Goal: Task Accomplishment & Management: Manage account settings

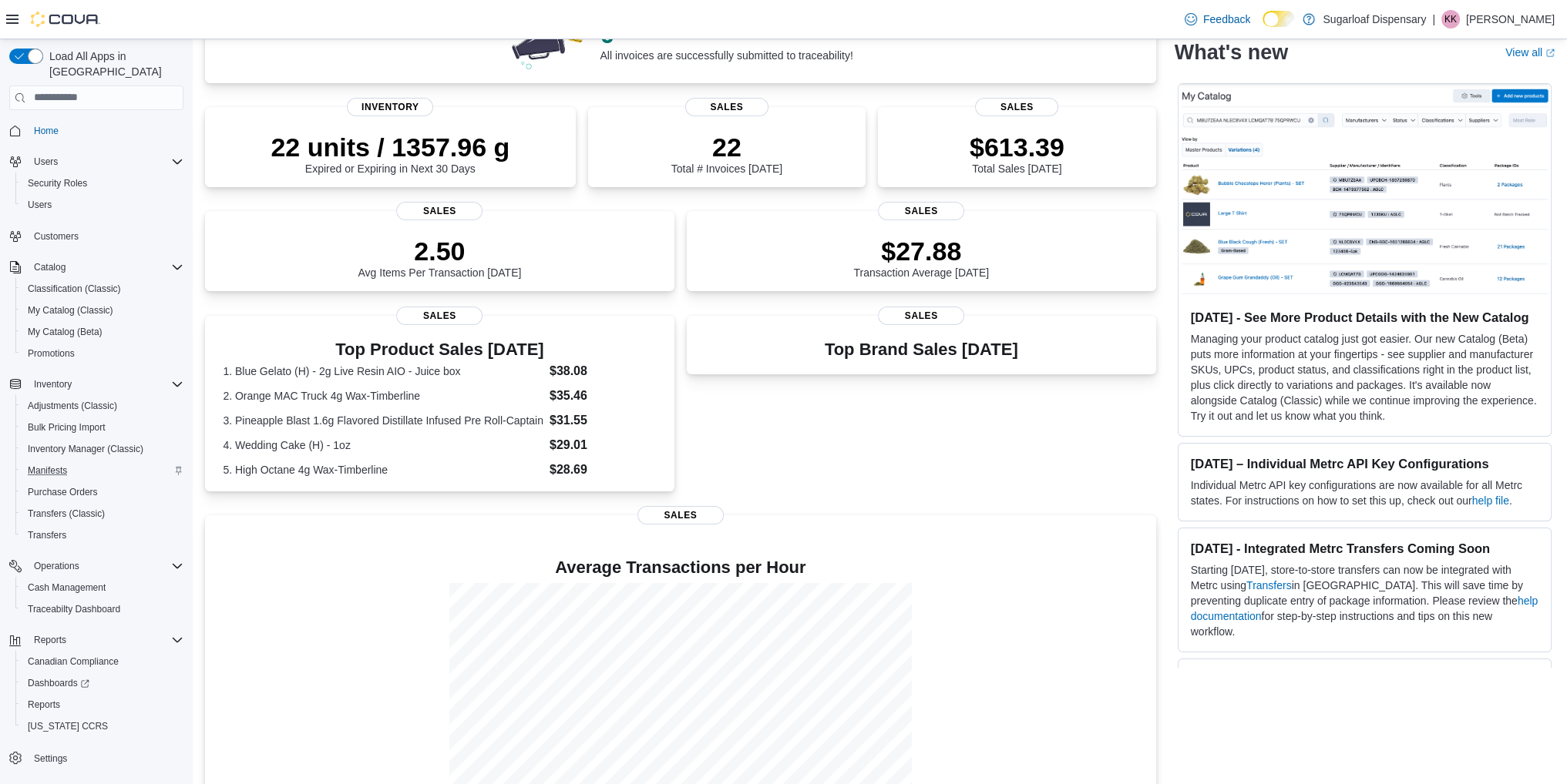
scroll to position [271, 0]
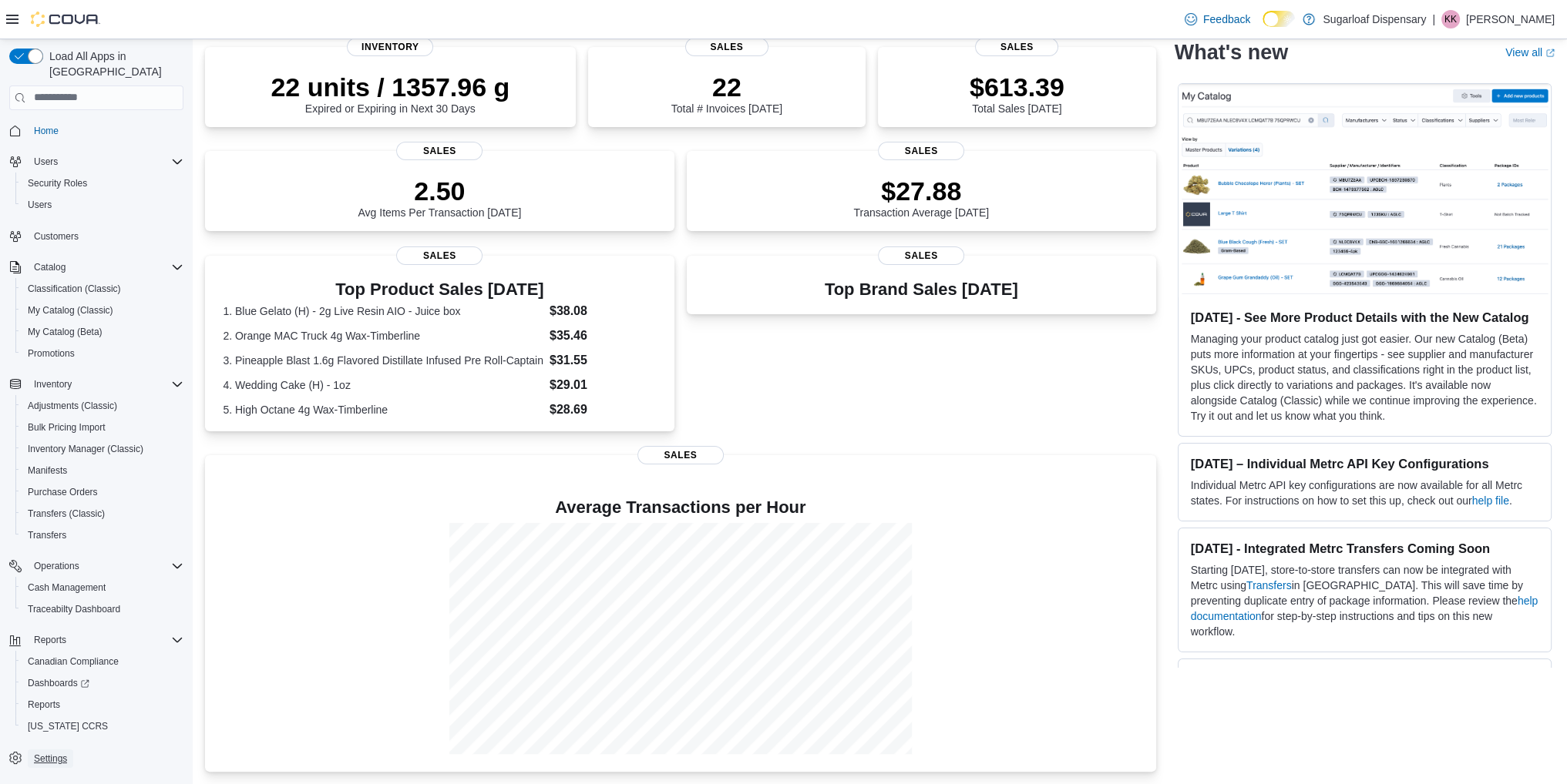
click at [56, 752] on span "Settings" at bounding box center [51, 758] width 33 height 12
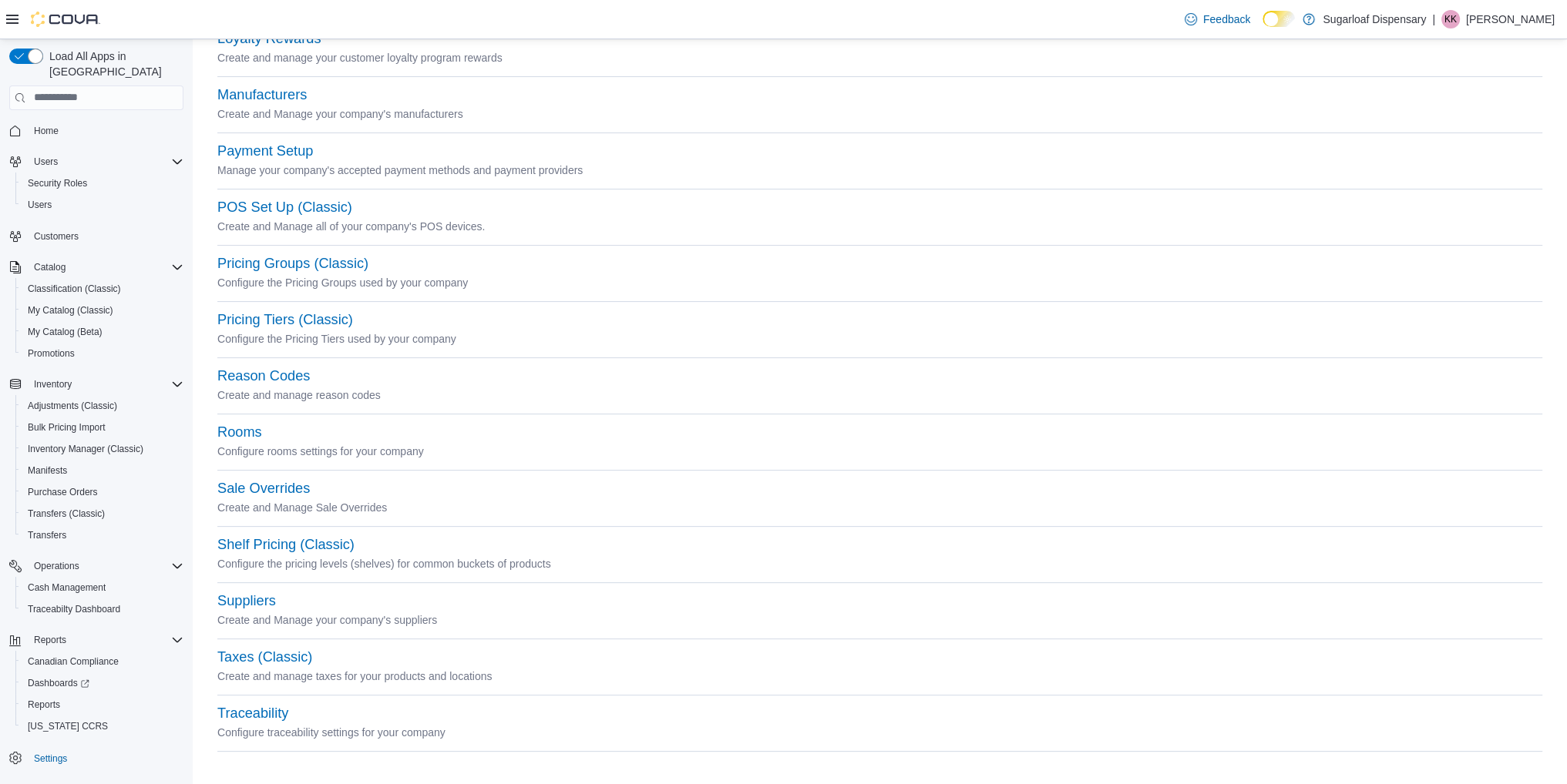
scroll to position [482, 0]
click at [270, 485] on button "Sale Overrides" at bounding box center [264, 487] width 92 height 16
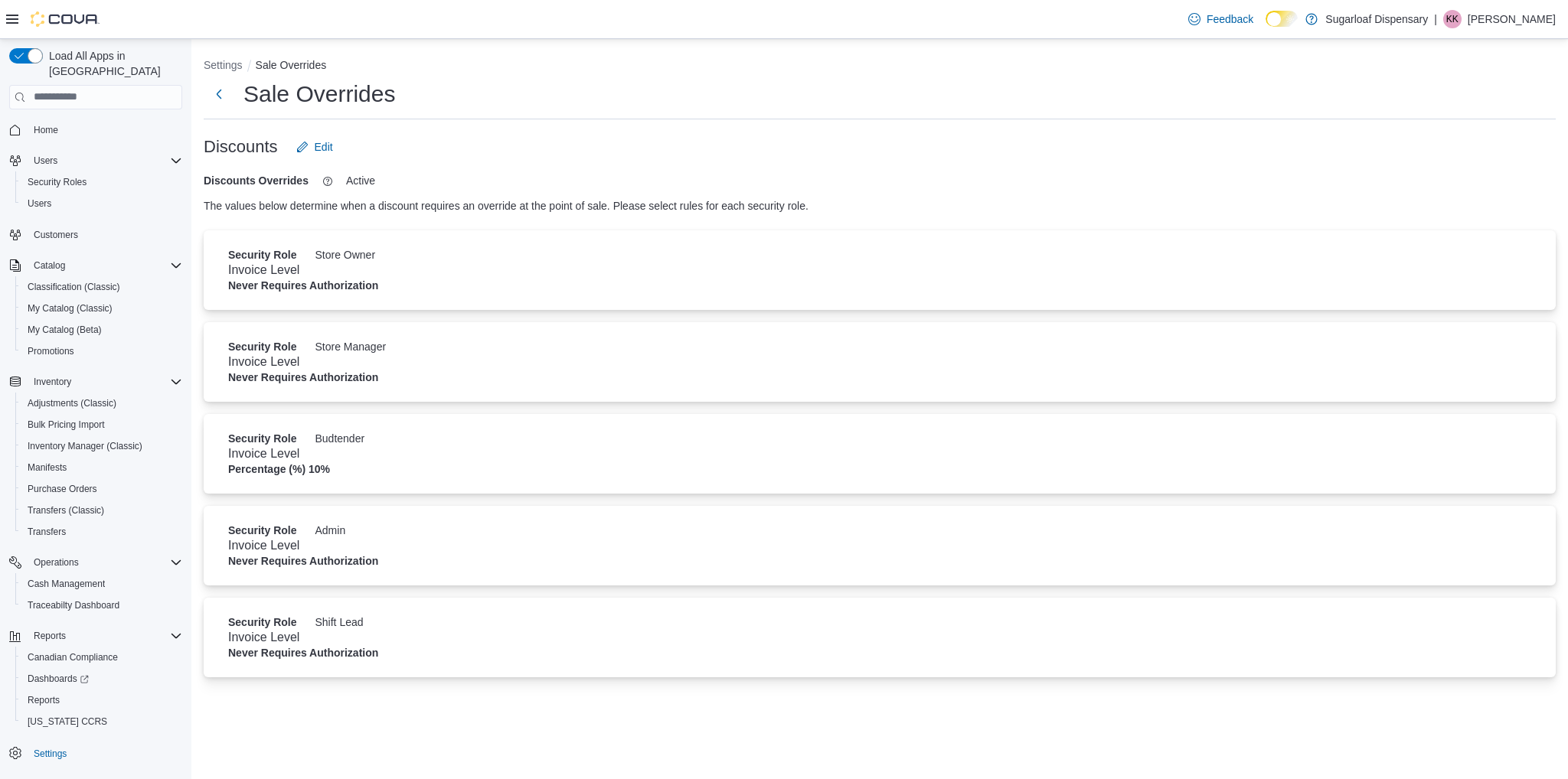
click at [59, 749] on div "Settings" at bounding box center [95, 752] width 173 height 28
click at [58, 748] on span "Settings" at bounding box center [50, 753] width 33 height 12
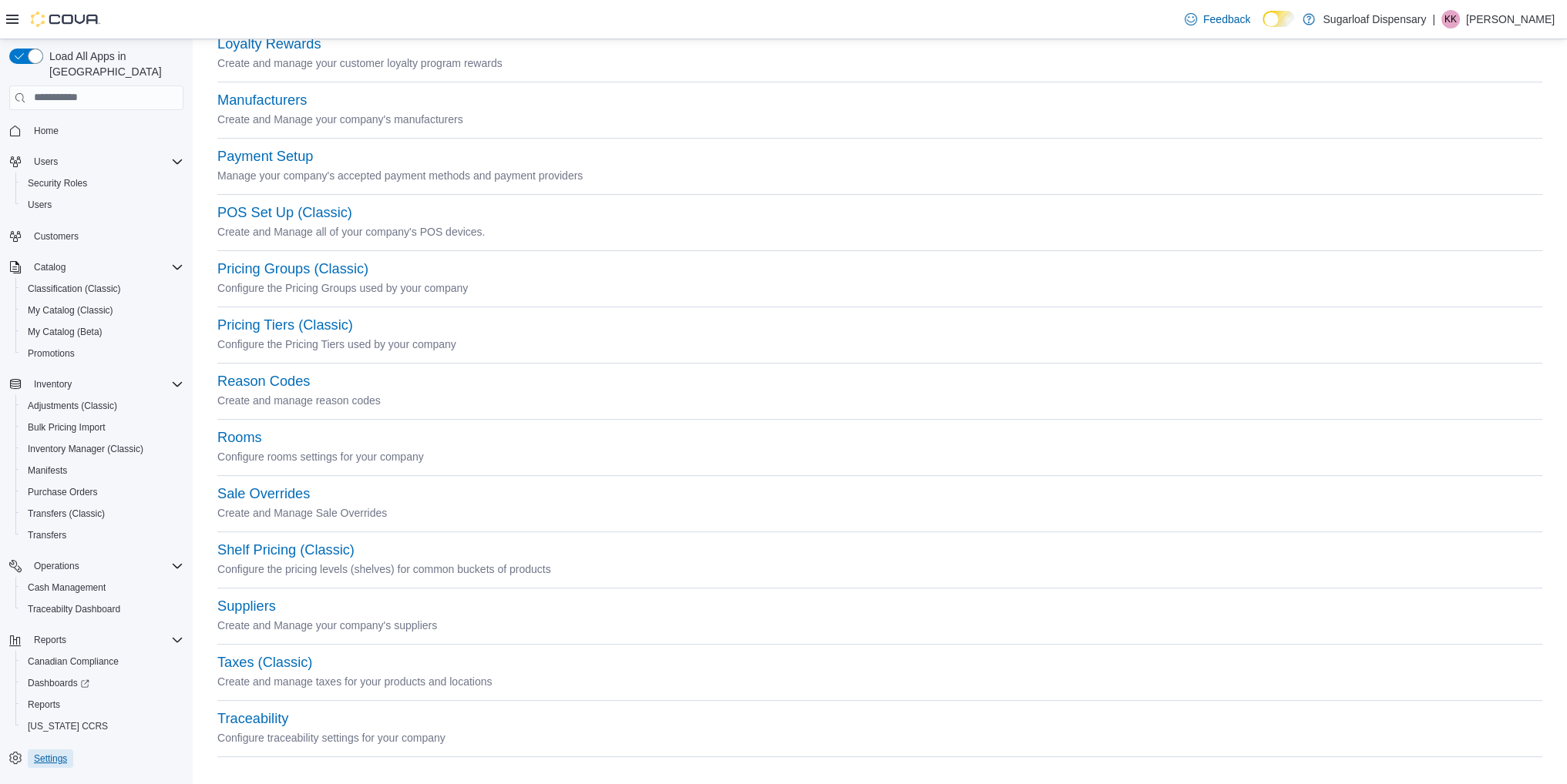
scroll to position [482, 0]
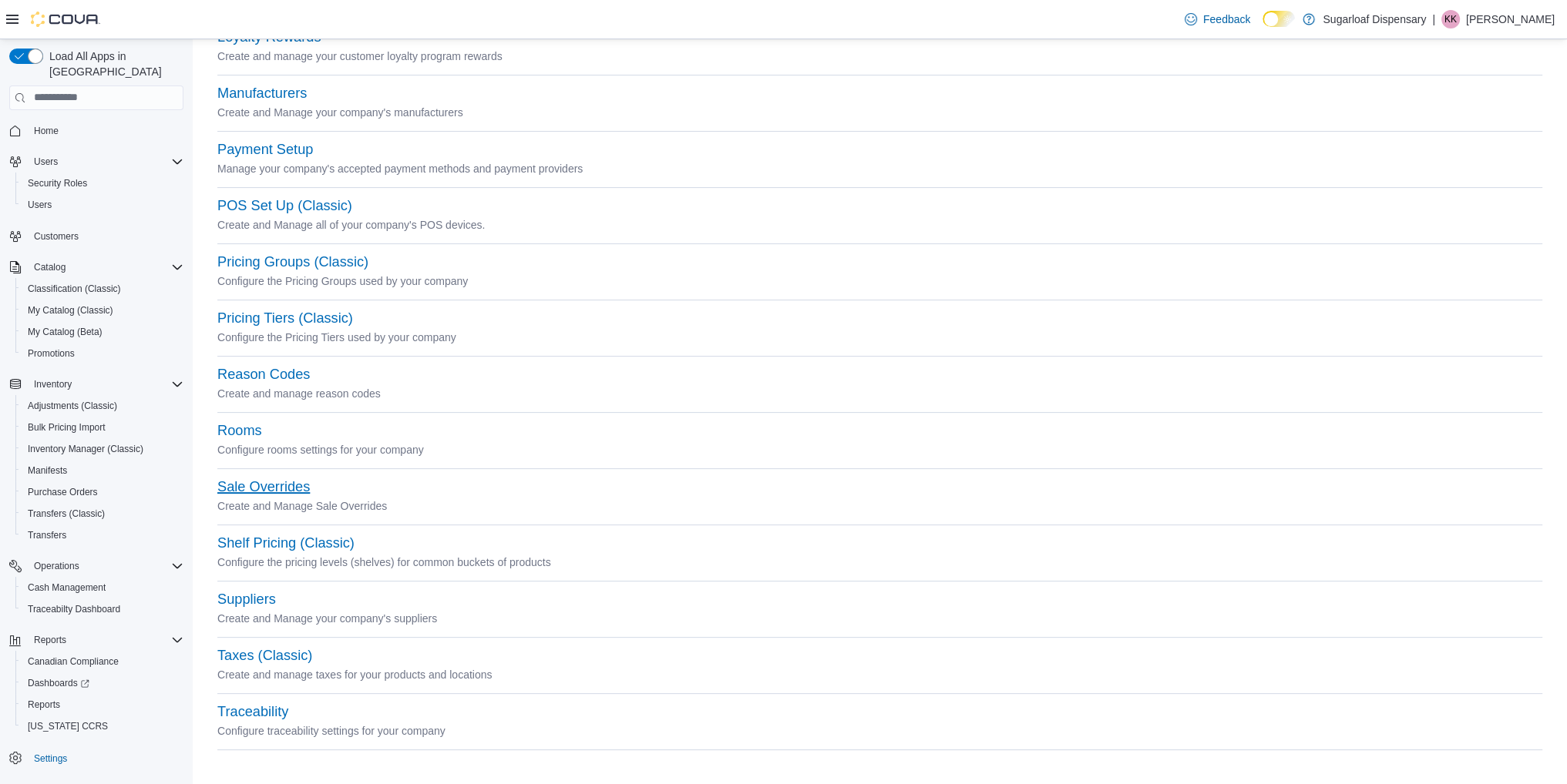
click at [261, 482] on button "Sale Overrides" at bounding box center [264, 487] width 92 height 16
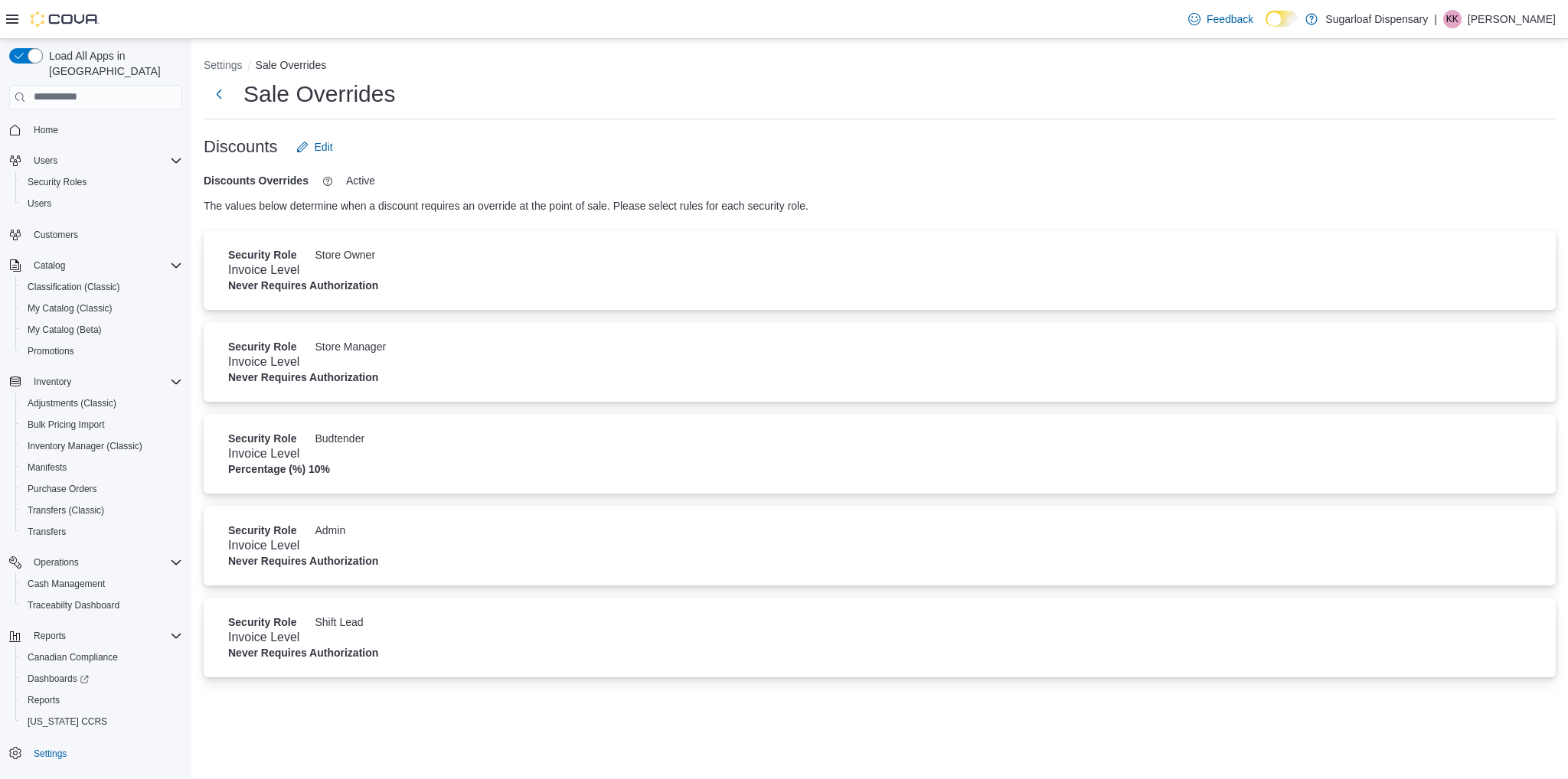
click at [463, 736] on div "Settings Sale Overrides Sale Overrides Discounts Edit Discounts Overrides Activ…" at bounding box center [880, 409] width 1377 height 740
click at [524, 160] on div "Discounts Edit" at bounding box center [879, 147] width 1352 height 31
click at [54, 748] on span "Settings" at bounding box center [50, 753] width 33 height 12
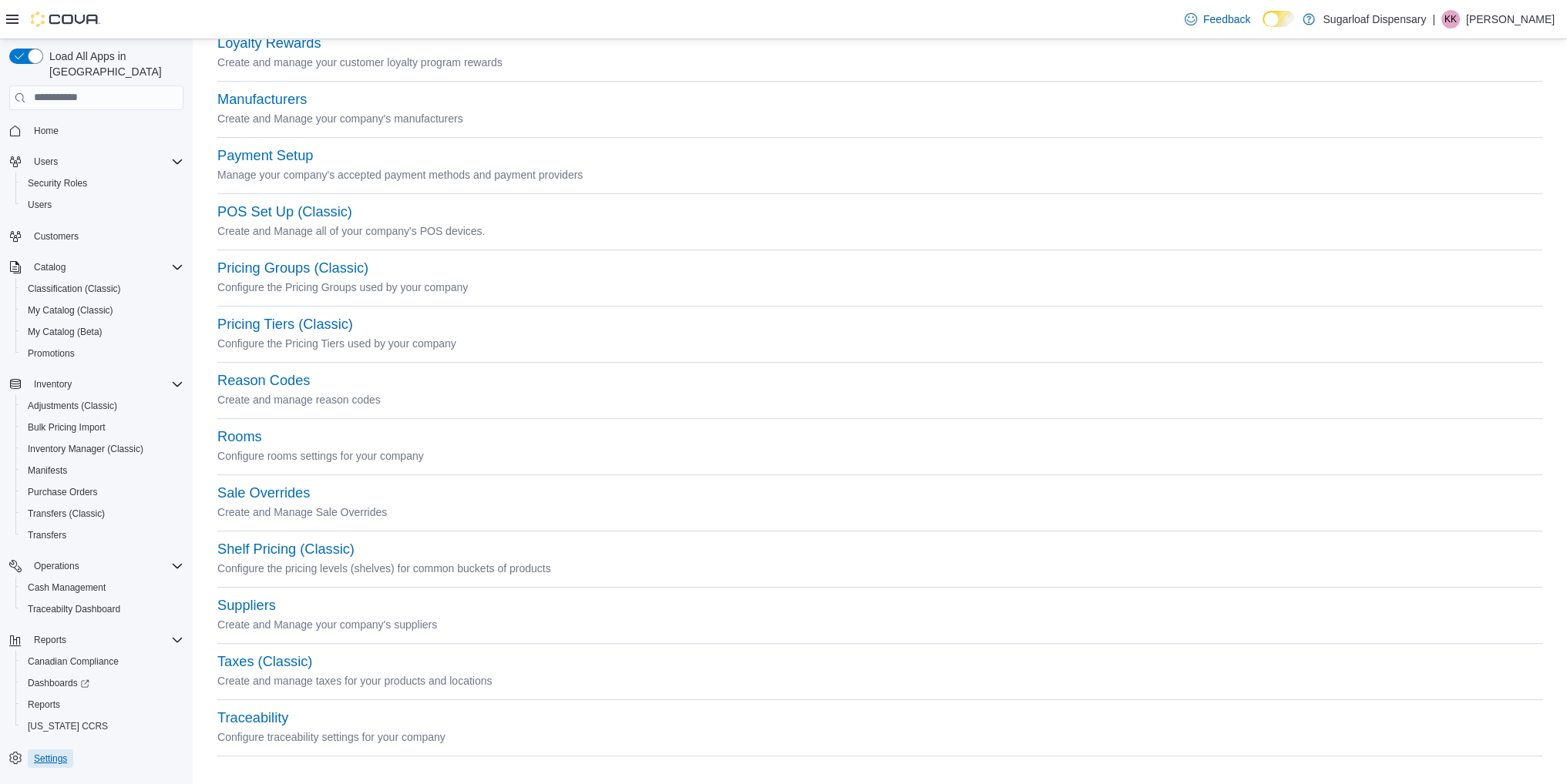
scroll to position [482, 0]
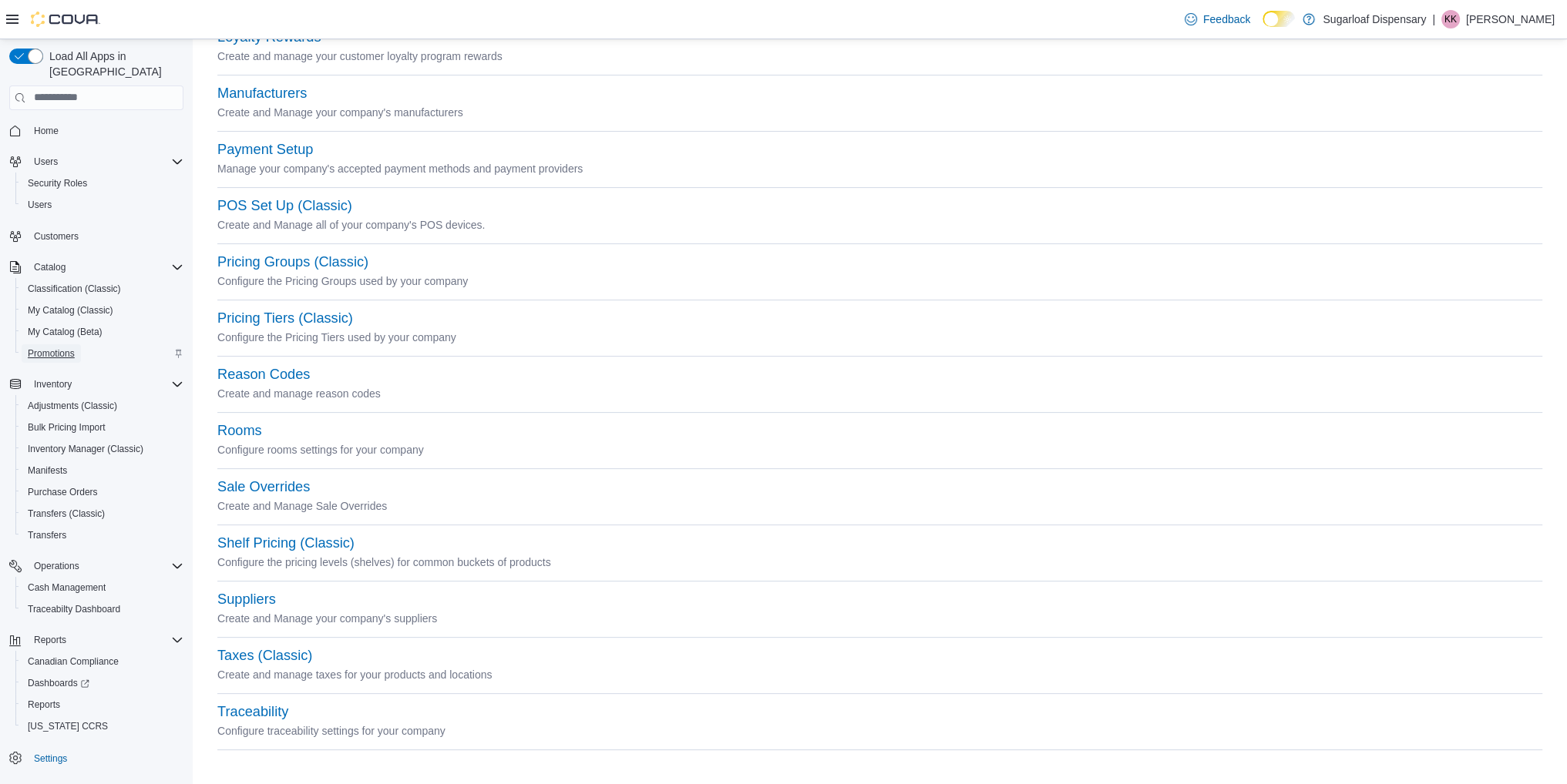
click at [65, 347] on span "Promotions" at bounding box center [51, 353] width 47 height 12
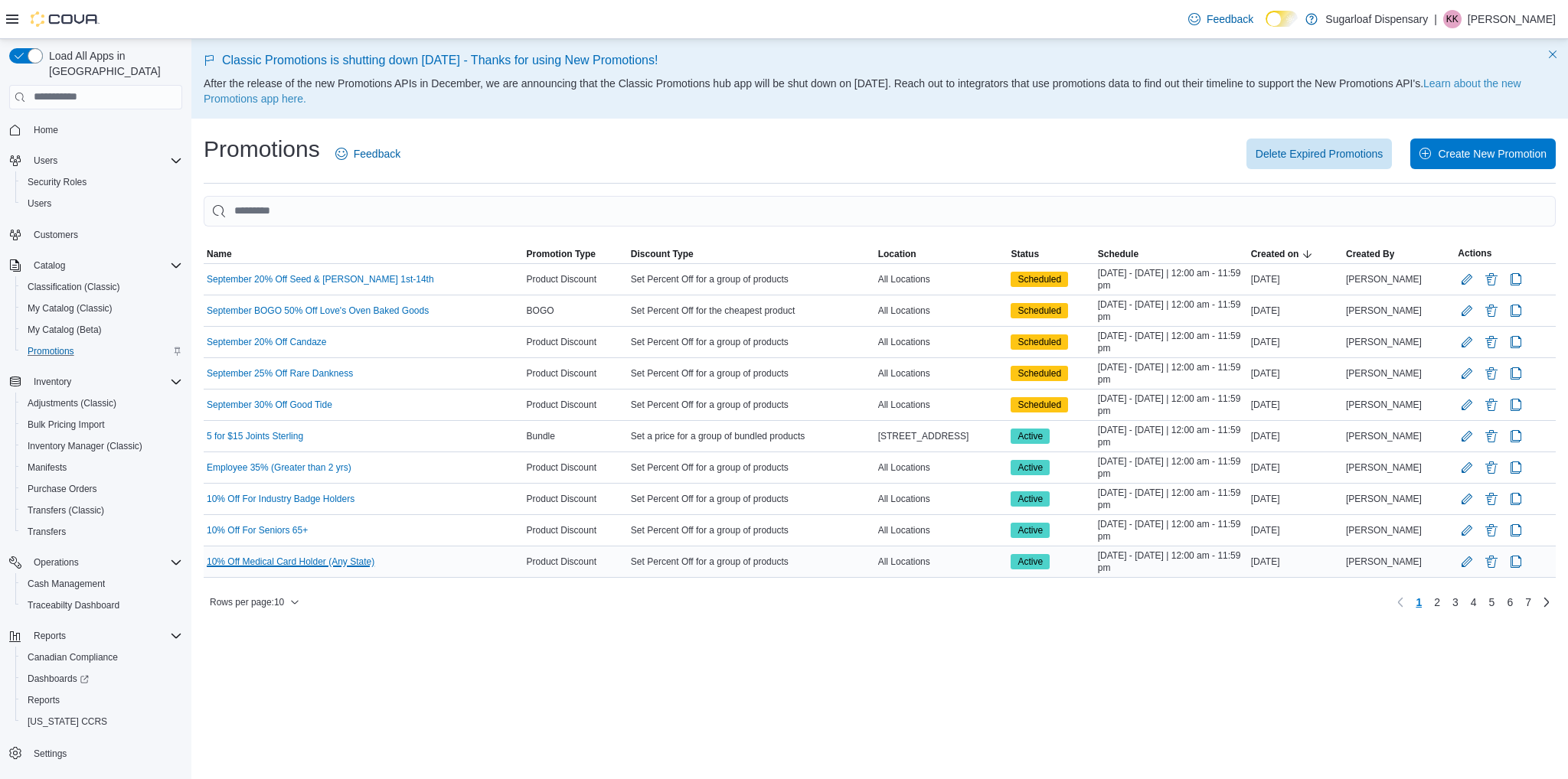
click at [331, 561] on link "10% Off Medical Card Holder (Any State)" at bounding box center [290, 561] width 168 height 12
click at [1455, 598] on span "3" at bounding box center [1455, 602] width 6 height 15
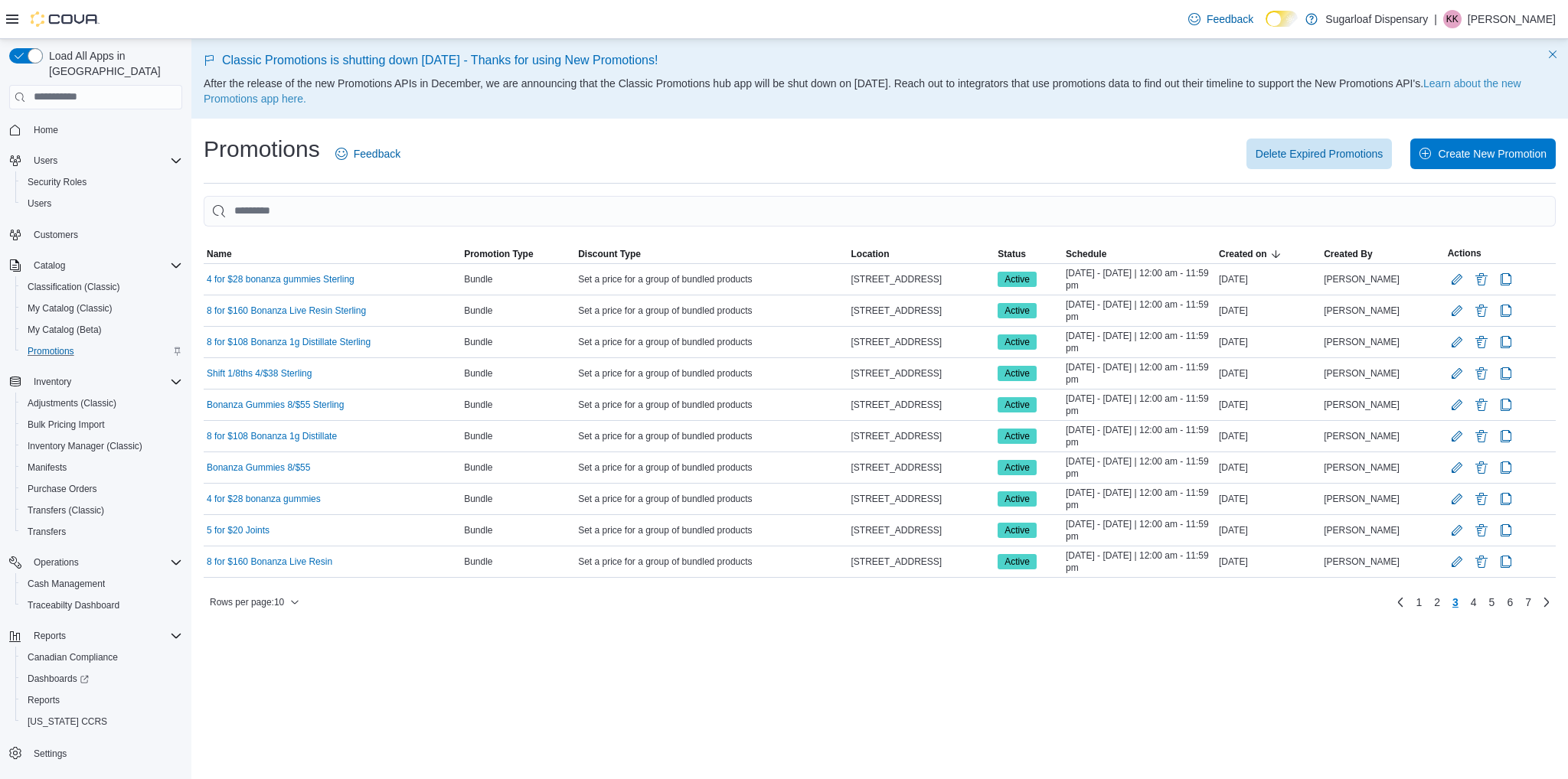
click at [833, 745] on div "Classic Promotions is shutting down Aug 6 - Thanks for using New Promotions! Af…" at bounding box center [880, 409] width 1377 height 740
click at [1436, 594] on span "2" at bounding box center [1437, 602] width 6 height 15
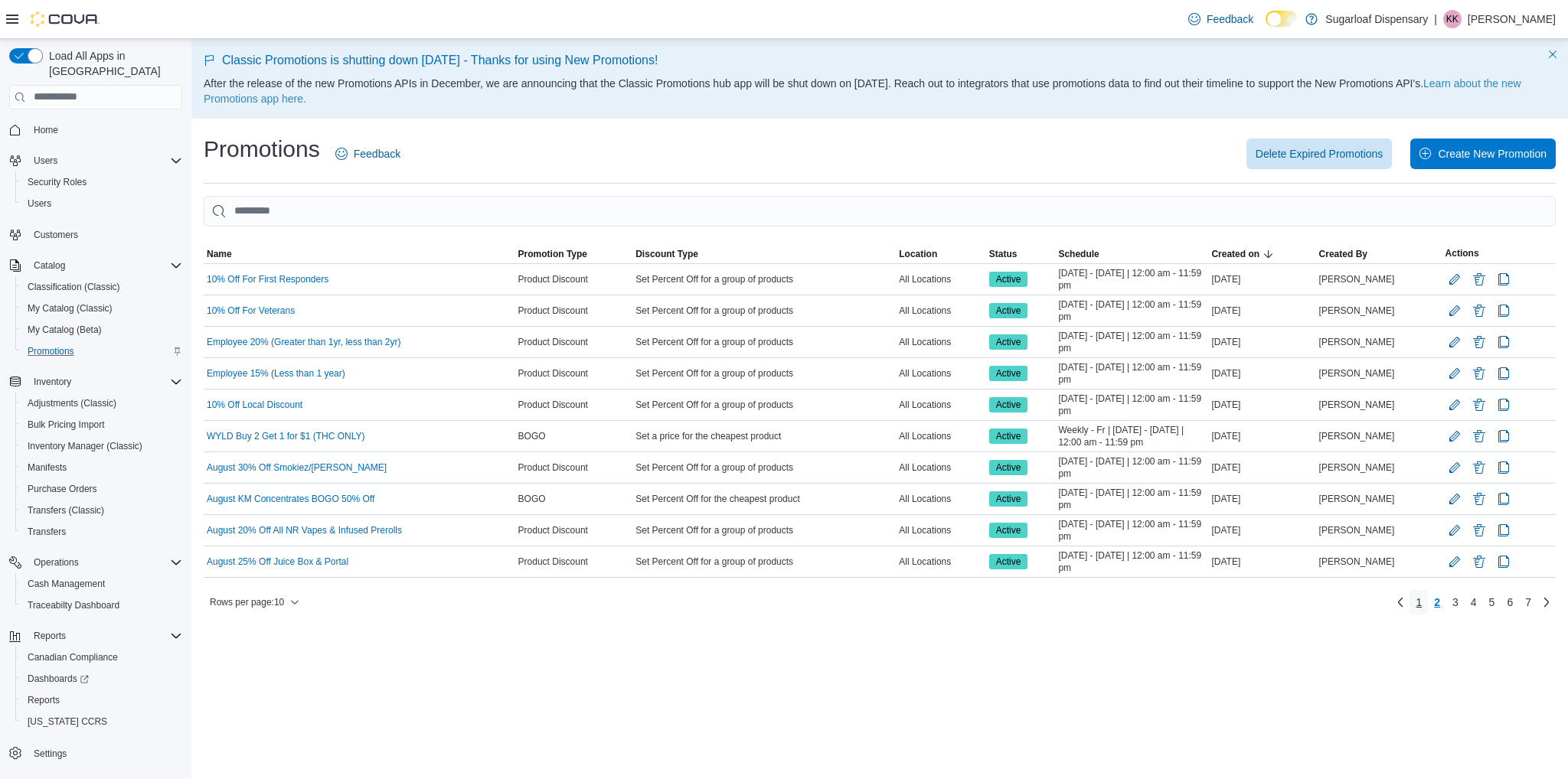
click at [1421, 605] on span "1" at bounding box center [1418, 602] width 6 height 15
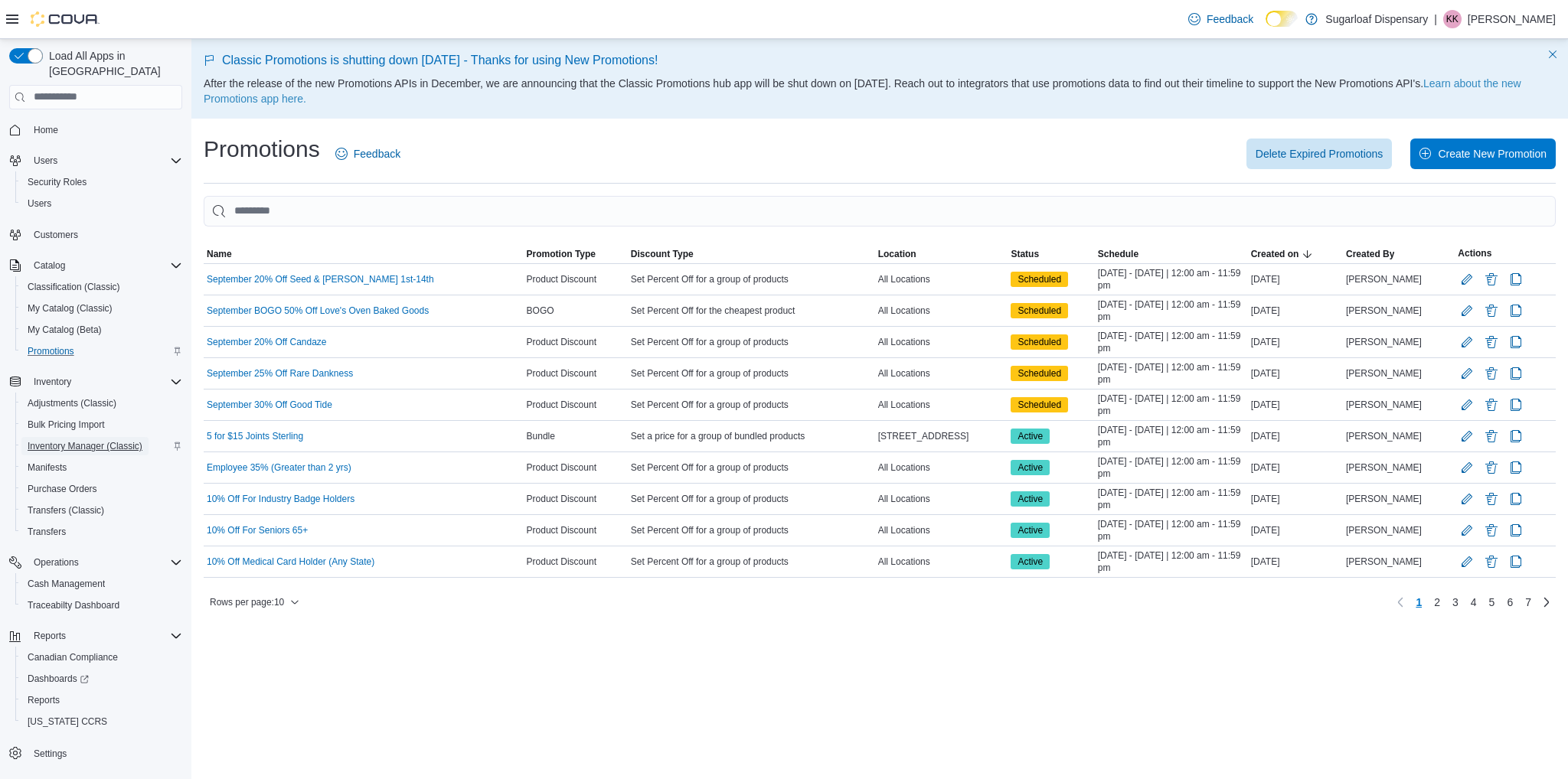
click at [103, 440] on span "Inventory Manager (Classic)" at bounding box center [84, 446] width 115 height 12
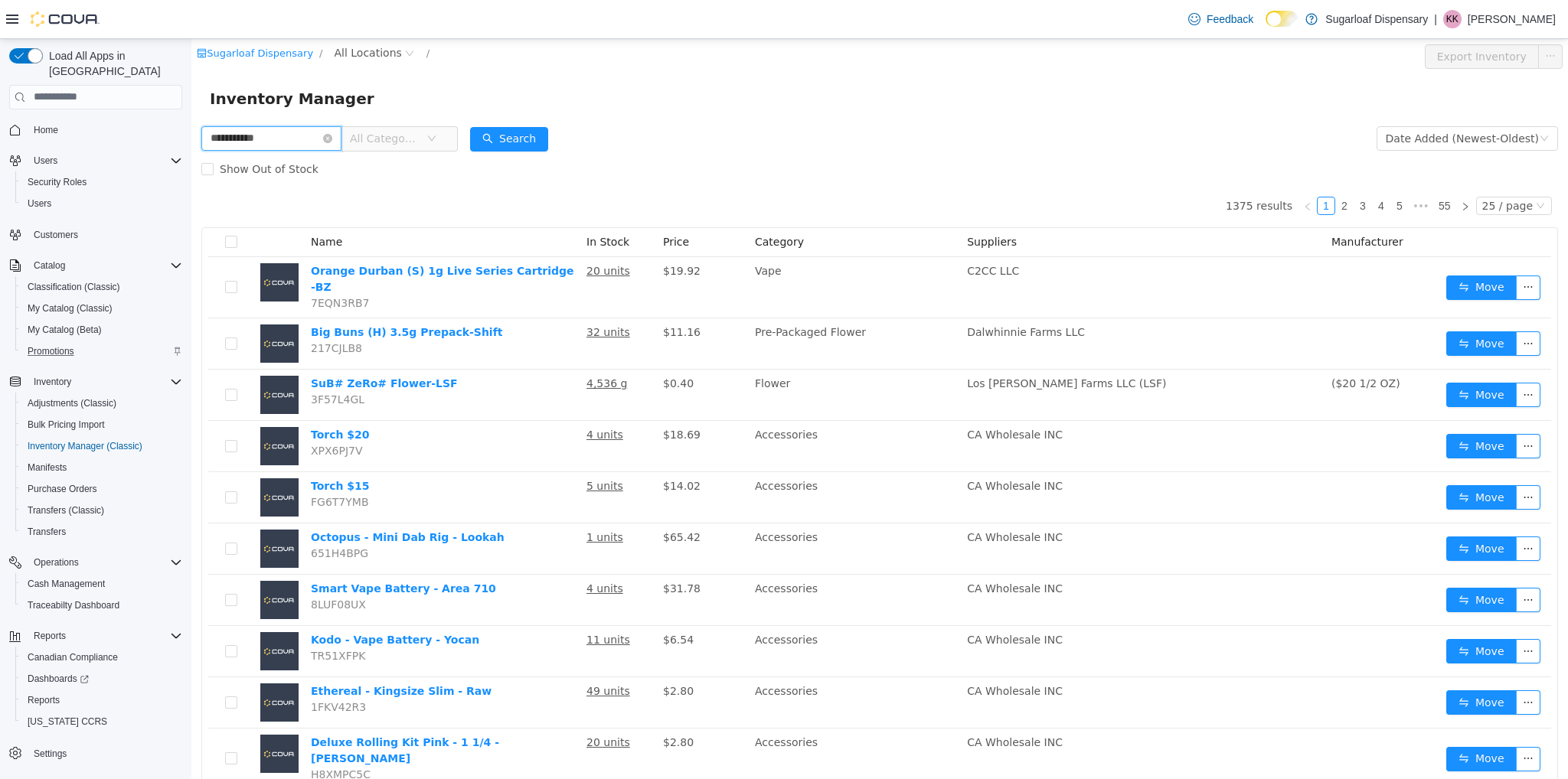
type input "**********"
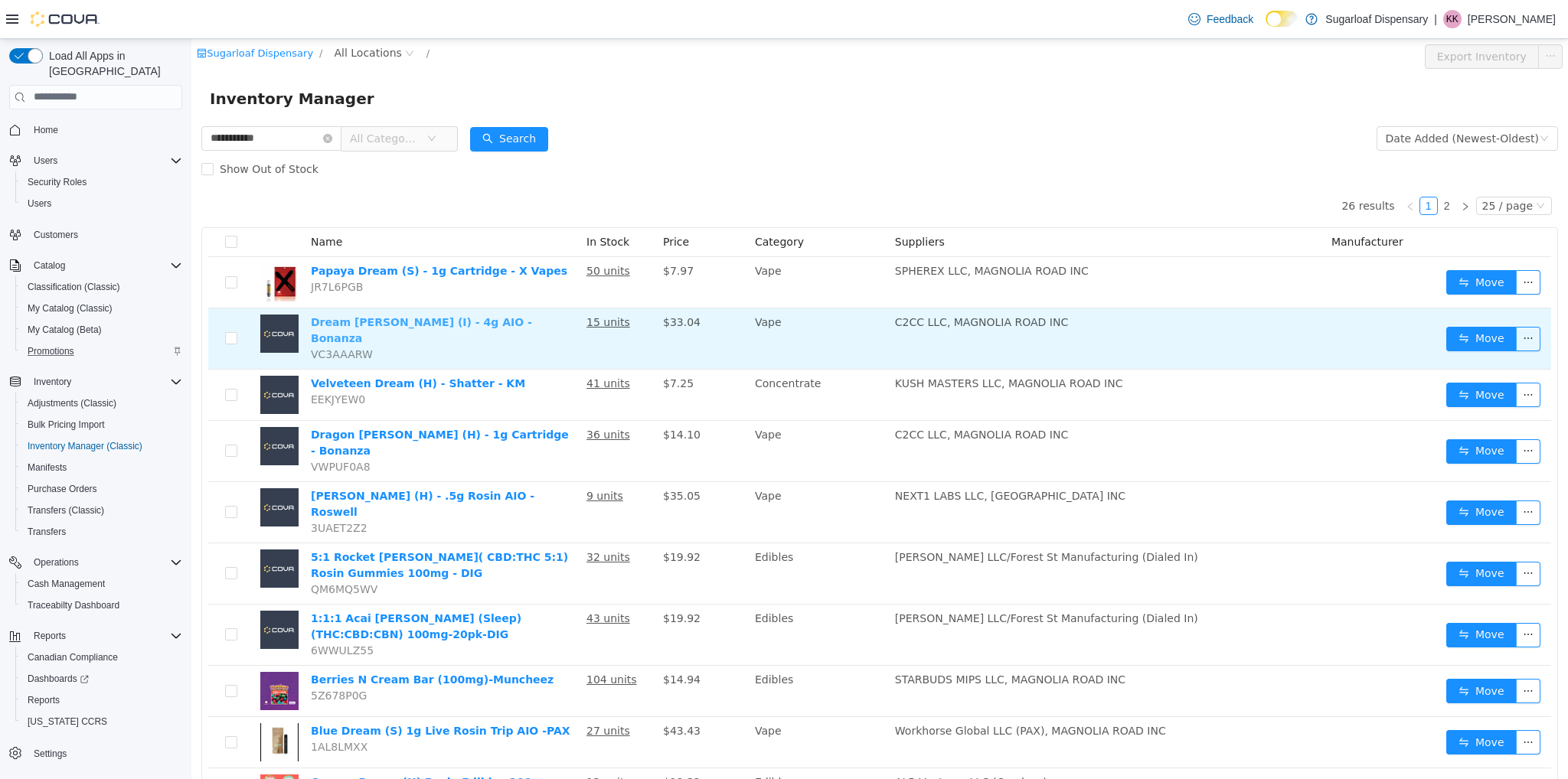
click at [431, 325] on link "Dream Berry (I) - 4g AIO - Bonanza" at bounding box center [421, 329] width 221 height 28
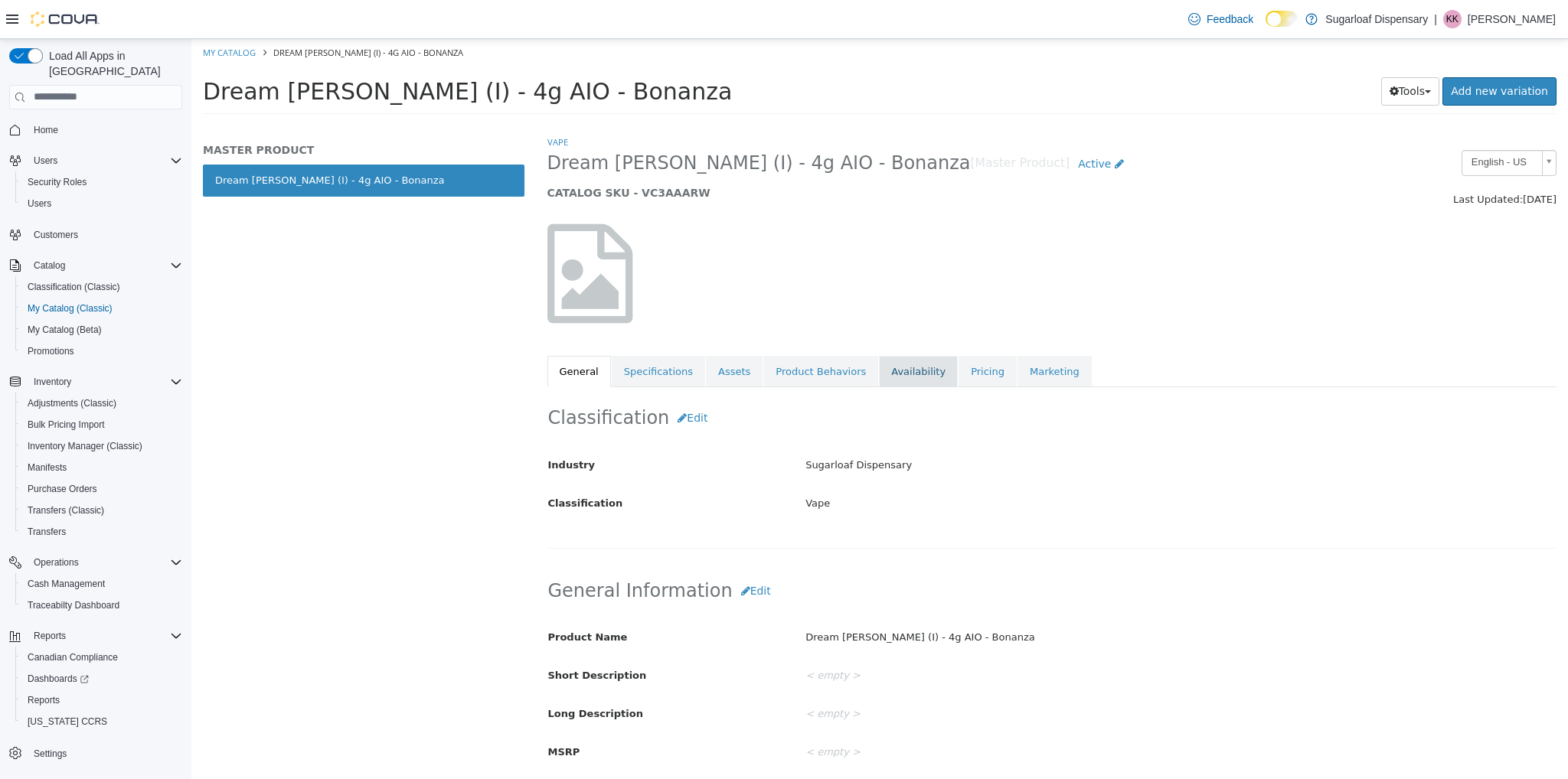
click at [890, 376] on link "Availability" at bounding box center [918, 372] width 79 height 32
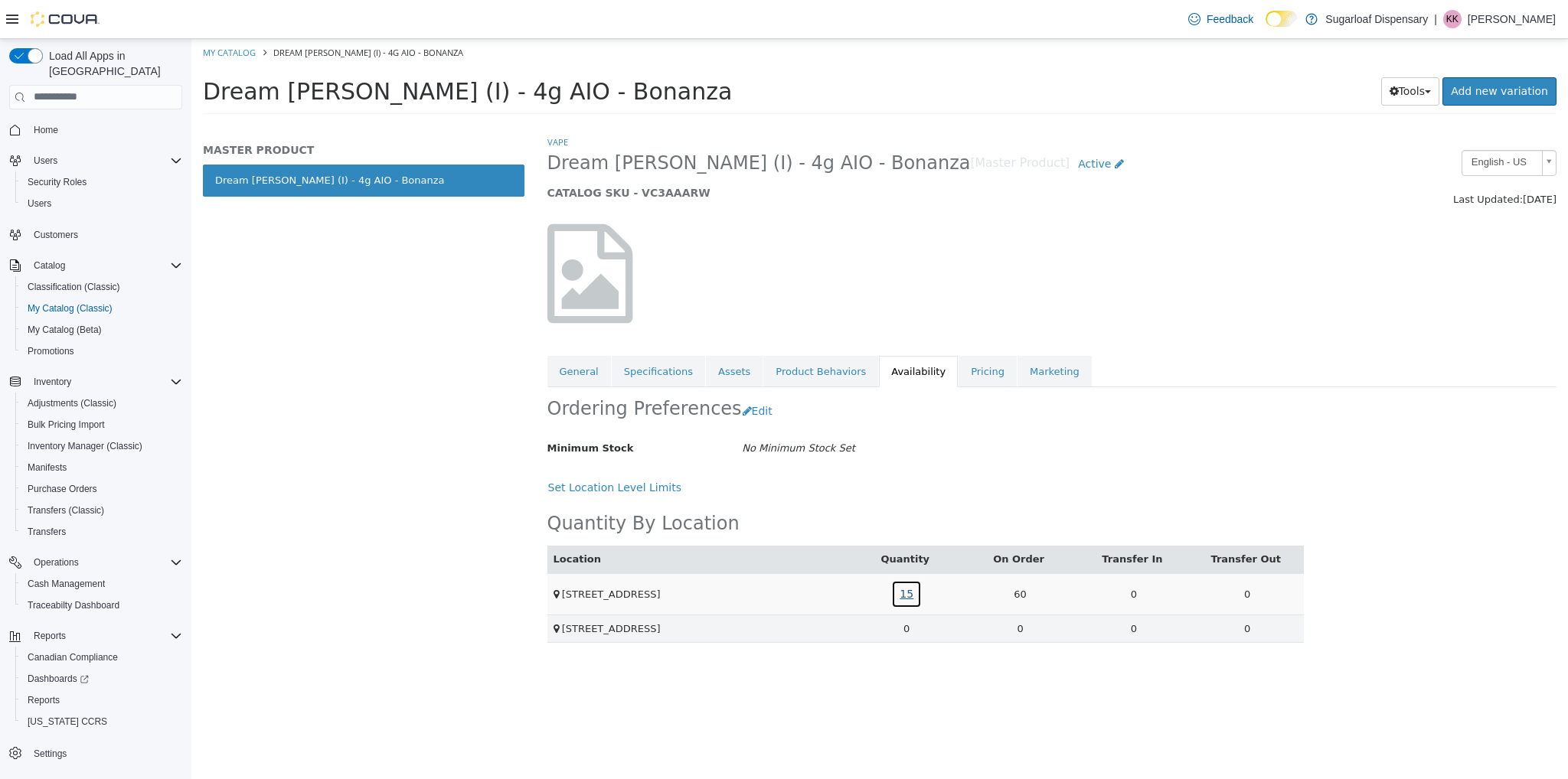
click at [907, 590] on link "15" at bounding box center [907, 593] width 31 height 28
